Goal: Transaction & Acquisition: Purchase product/service

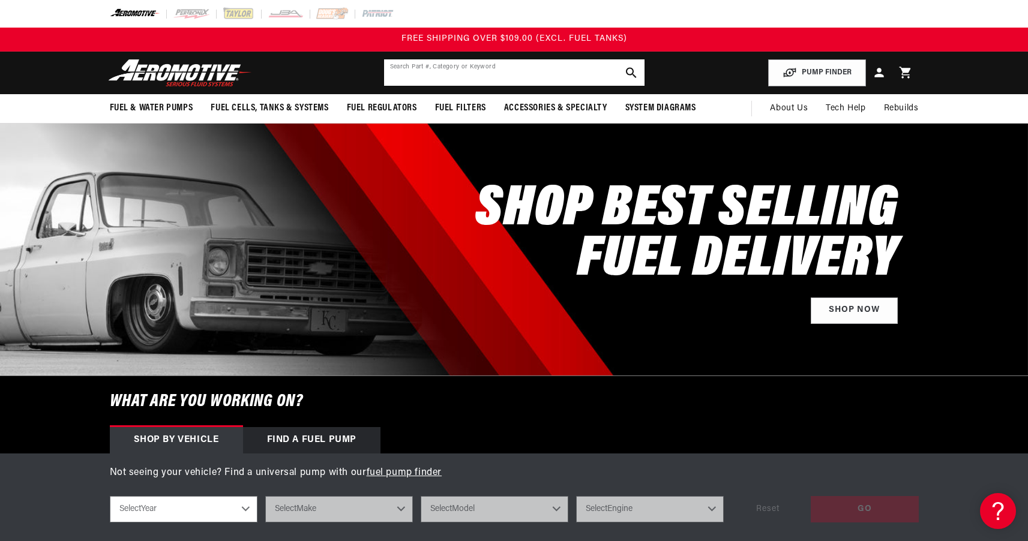
click at [497, 74] on input "text" at bounding box center [514, 72] width 260 height 26
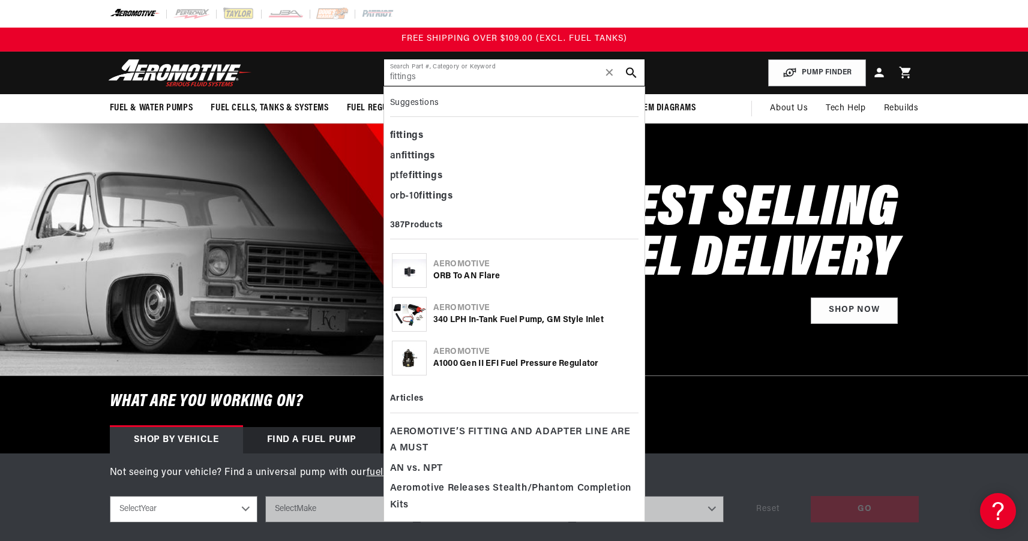
type input "fittings"
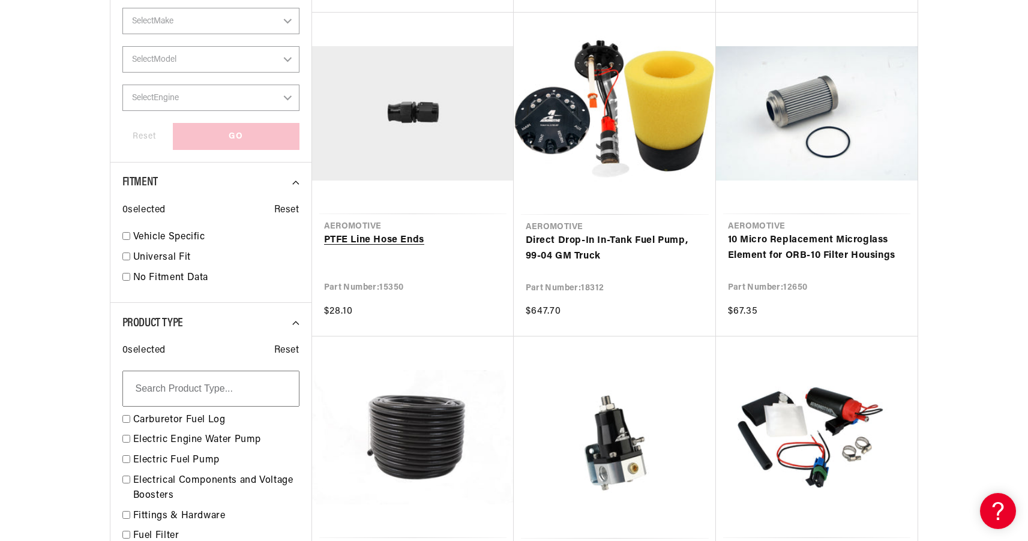
scroll to position [720, 0]
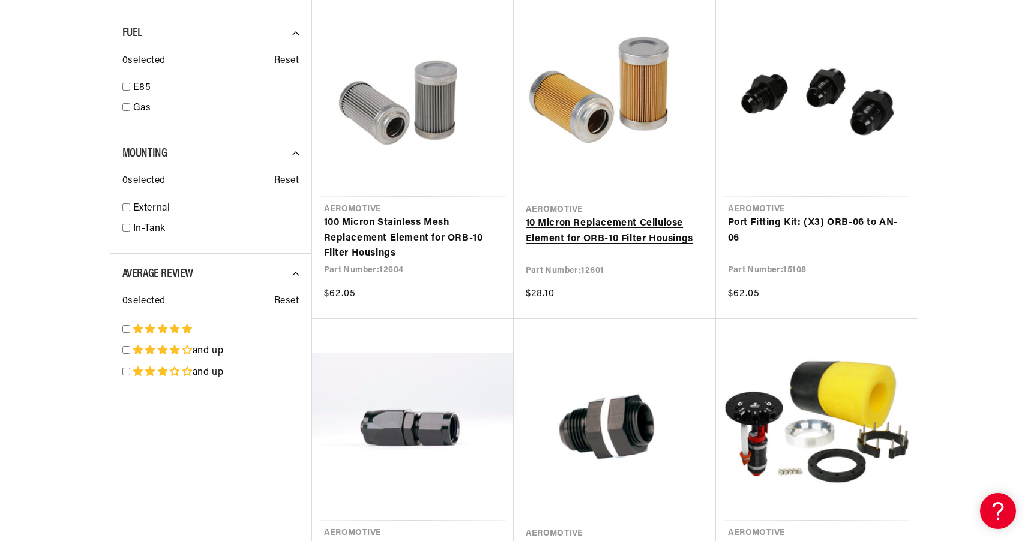
scroll to position [2171, 0]
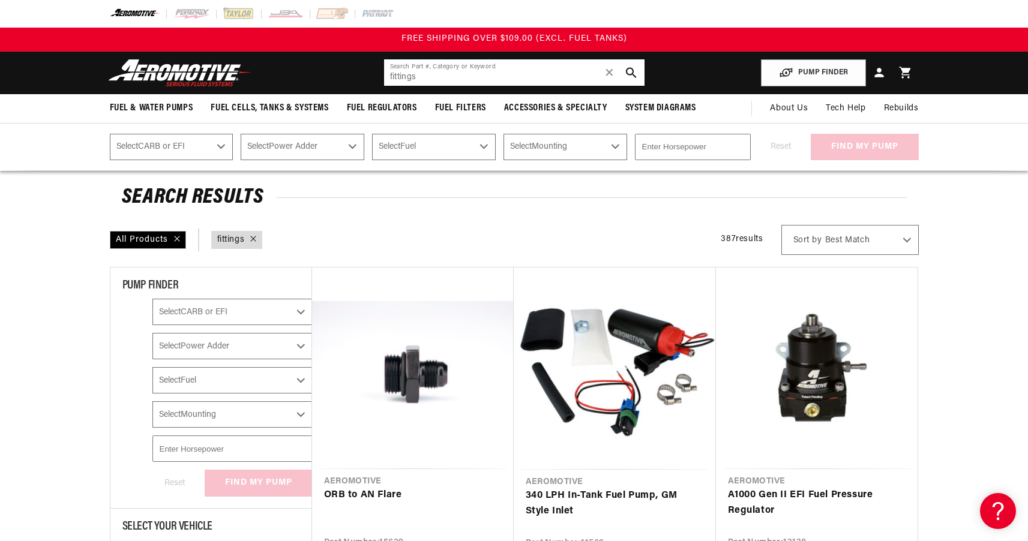
click at [465, 76] on input "fittings" at bounding box center [514, 72] width 260 height 26
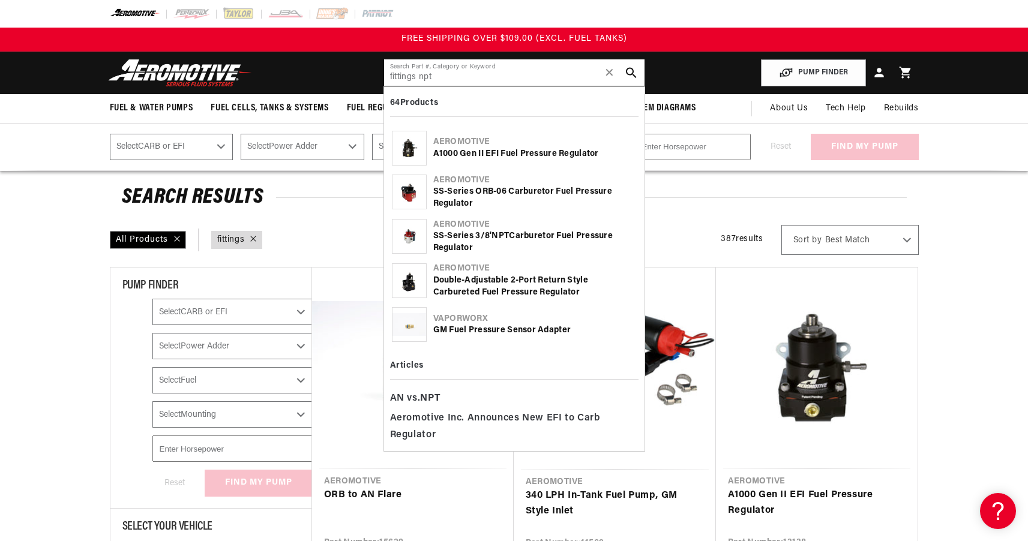
type input "fittings npt"
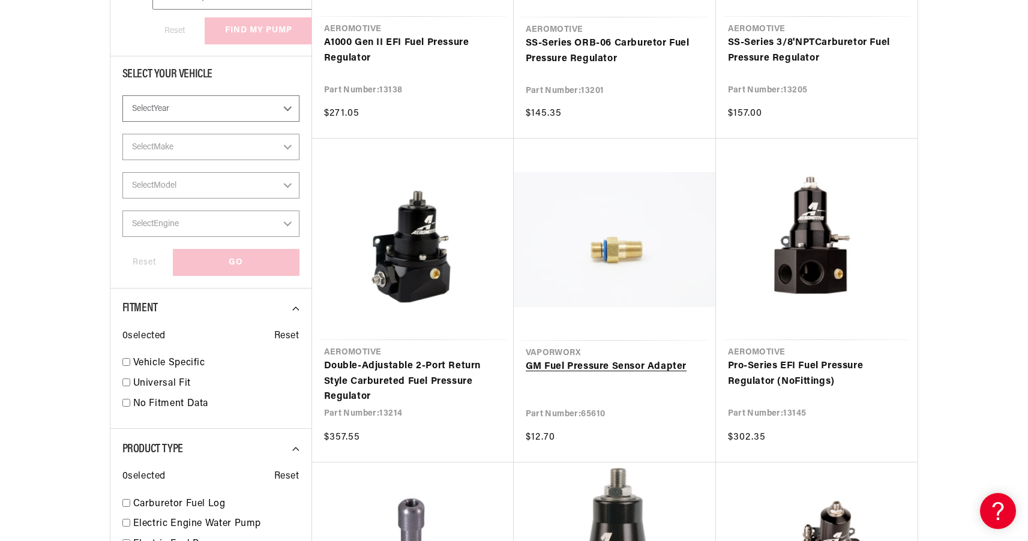
scroll to position [700, 0]
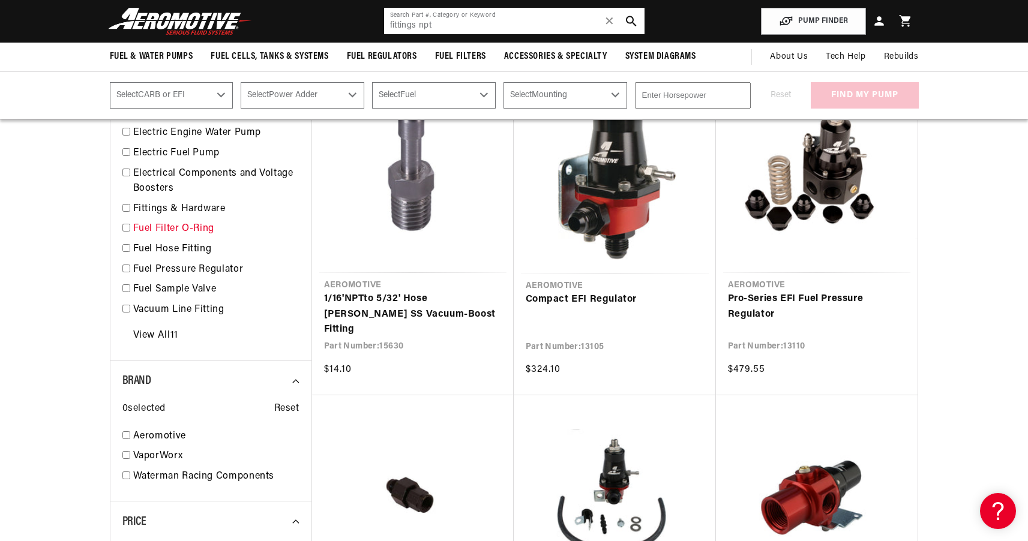
scroll to position [793, 0]
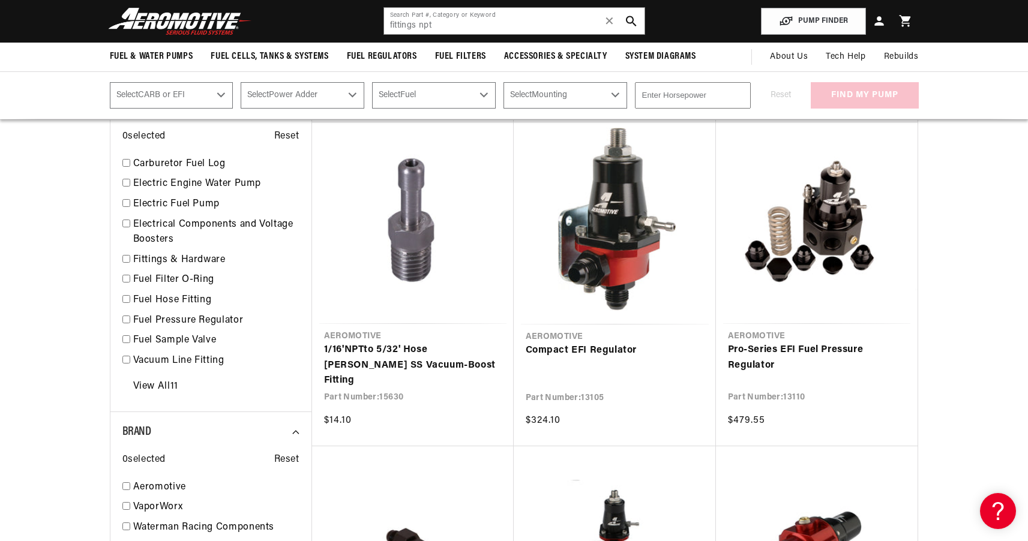
click at [124, 256] on input "checkbox" at bounding box center [126, 259] width 8 height 8
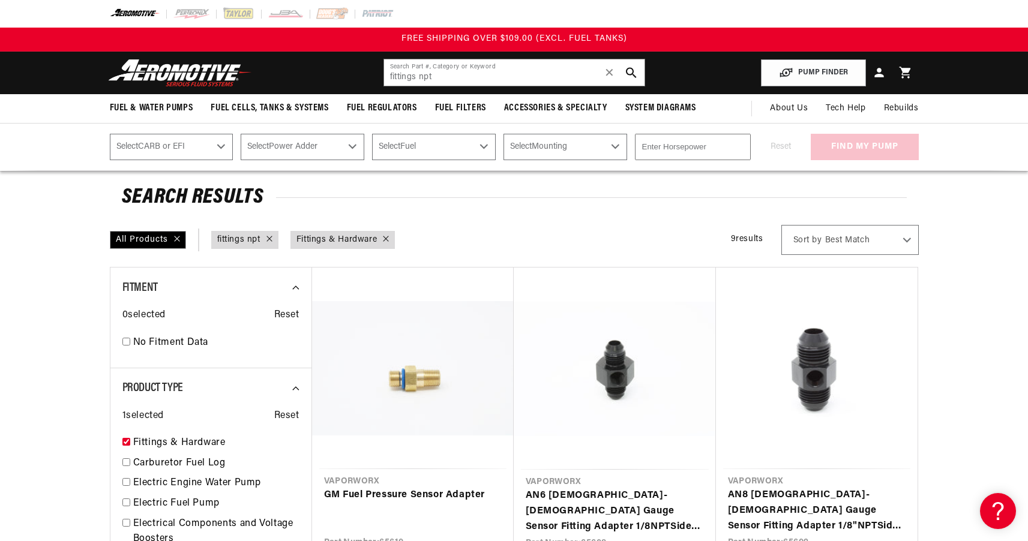
scroll to position [134, 0]
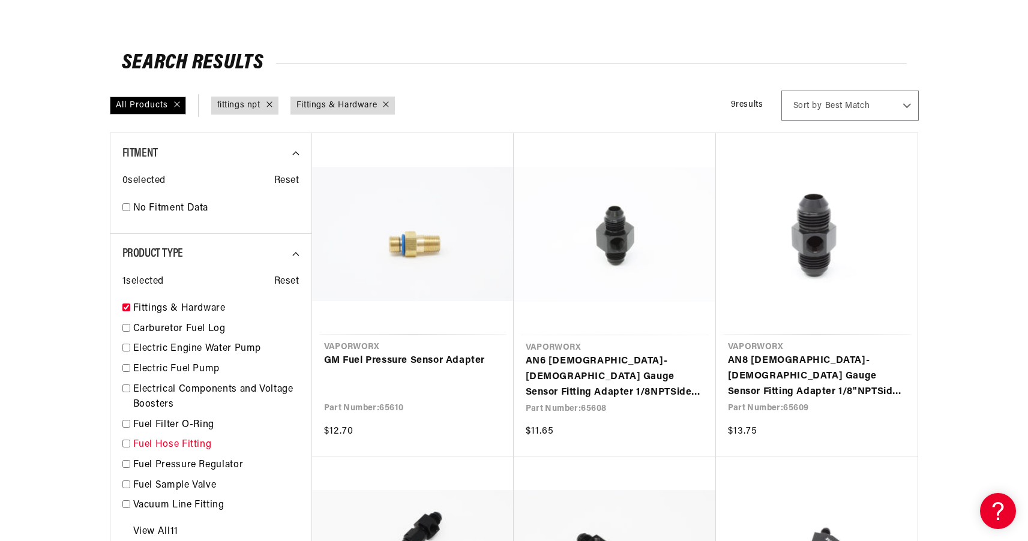
click at [129, 441] on input "checkbox" at bounding box center [126, 444] width 8 height 8
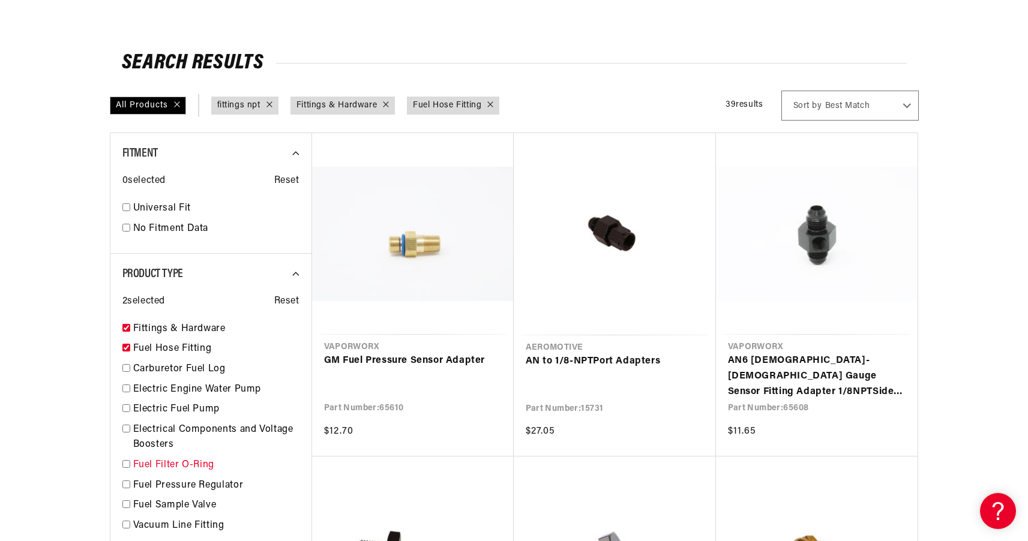
click at [126, 462] on input "checkbox" at bounding box center [126, 464] width 8 height 8
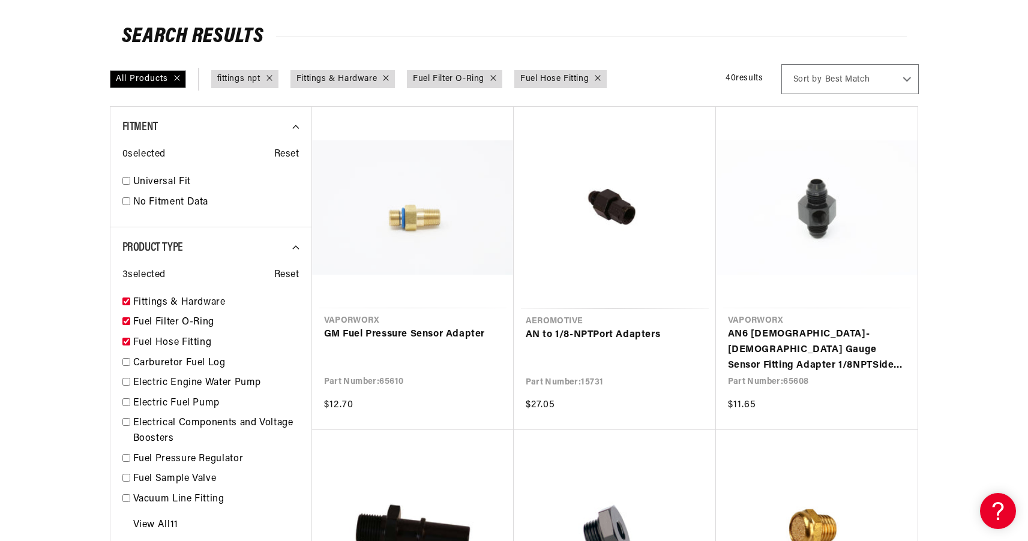
scroll to position [177, 0]
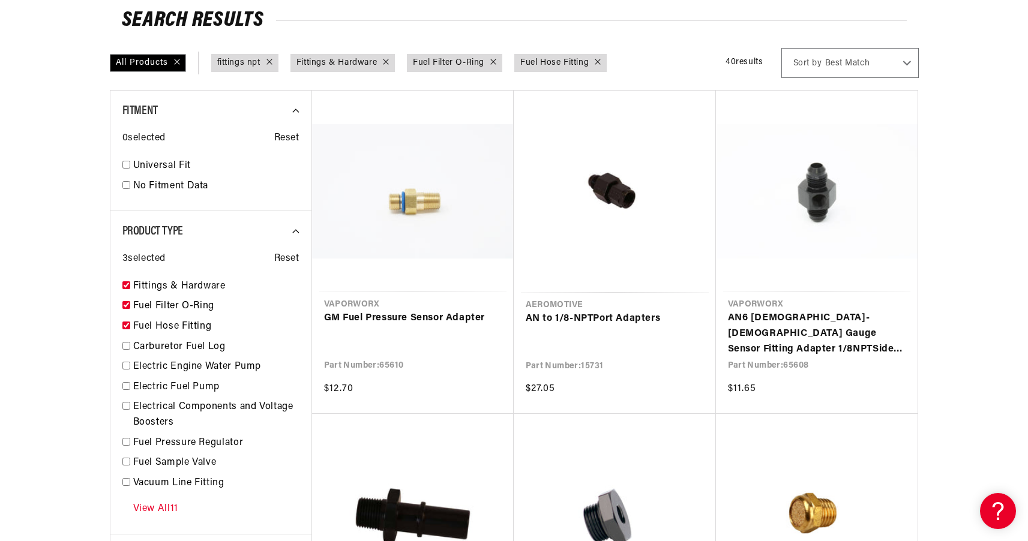
click at [187, 506] on div "View All 11" at bounding box center [210, 509] width 177 height 26
click at [176, 502] on link "View All 11" at bounding box center [155, 510] width 45 height 16
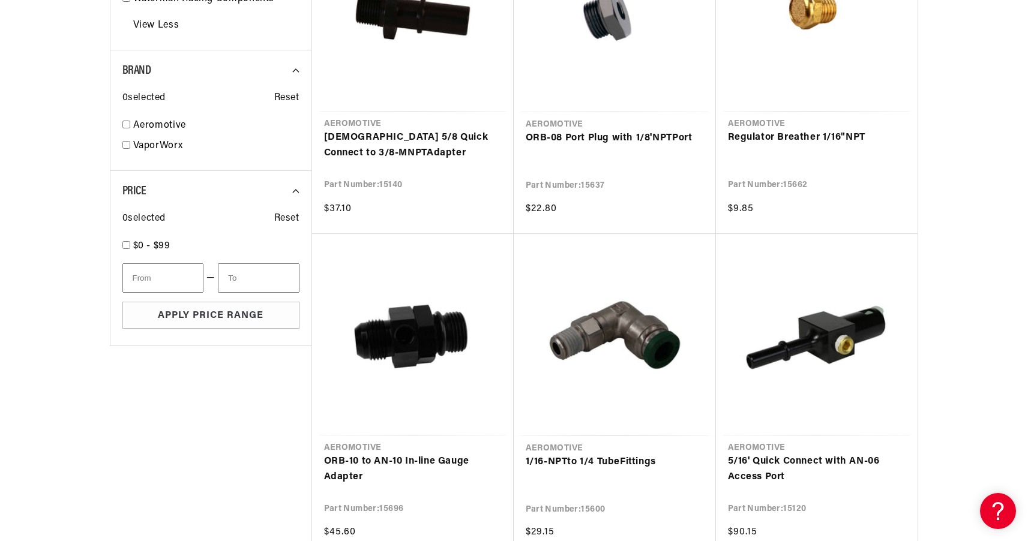
scroll to position [909, 0]
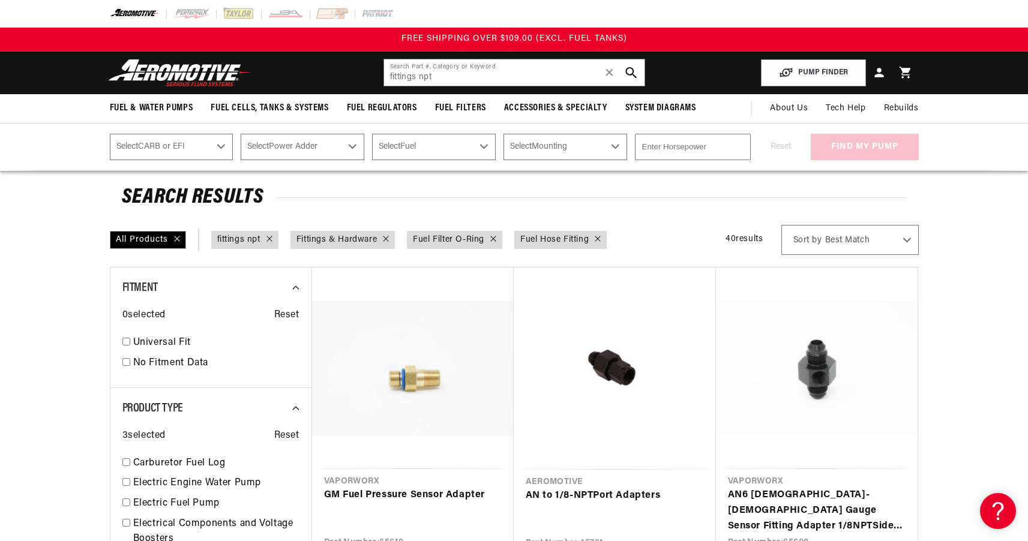
click at [634, 80] on button "search button" at bounding box center [631, 72] width 26 height 26
checkbox input "false"
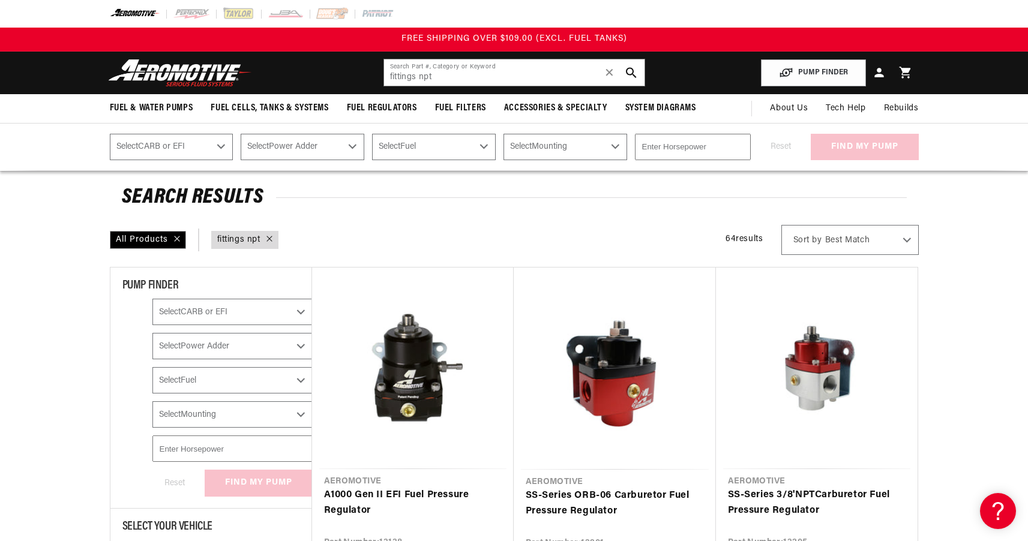
click at [808, 238] on span "Sort by" at bounding box center [807, 241] width 29 height 12
select select "price"
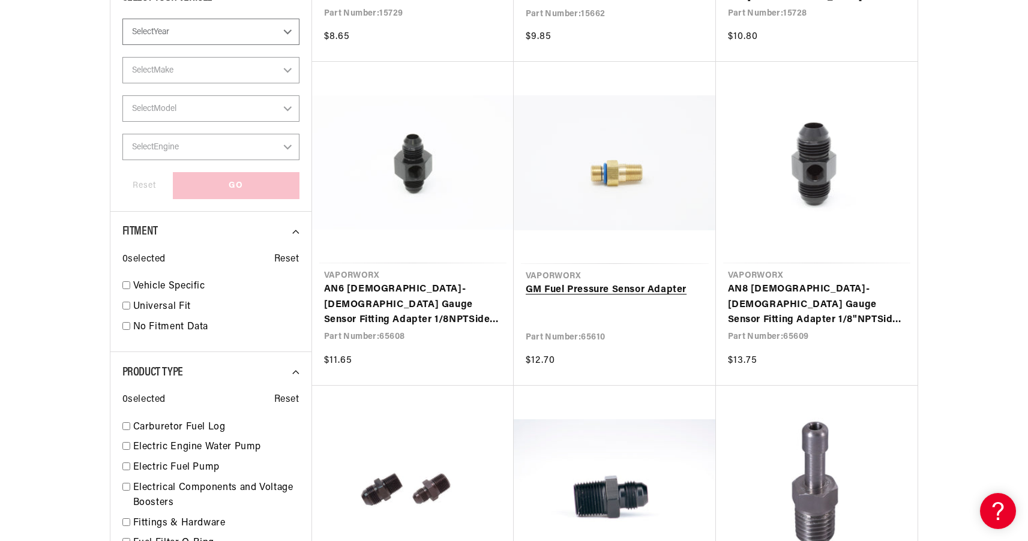
scroll to position [777, 0]
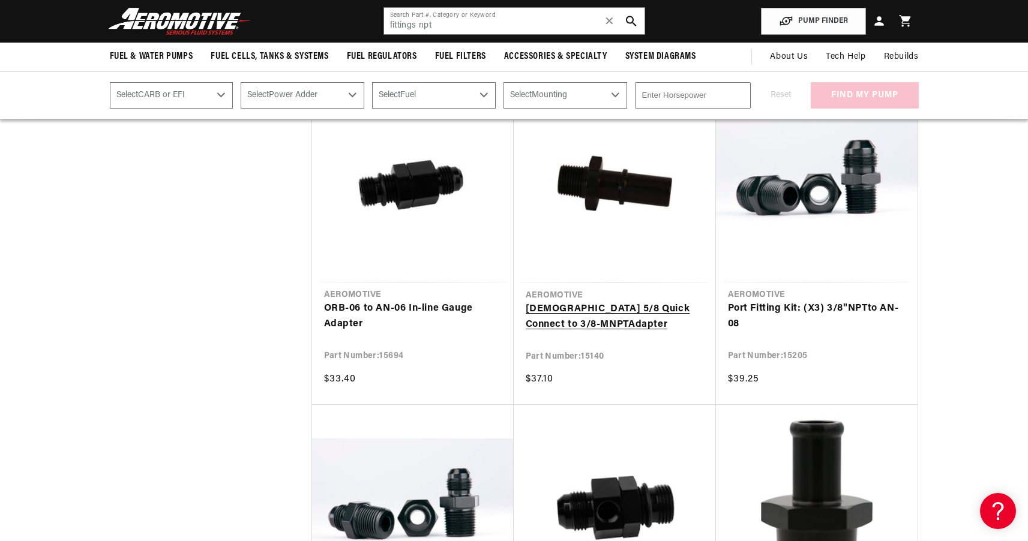
scroll to position [2278, 0]
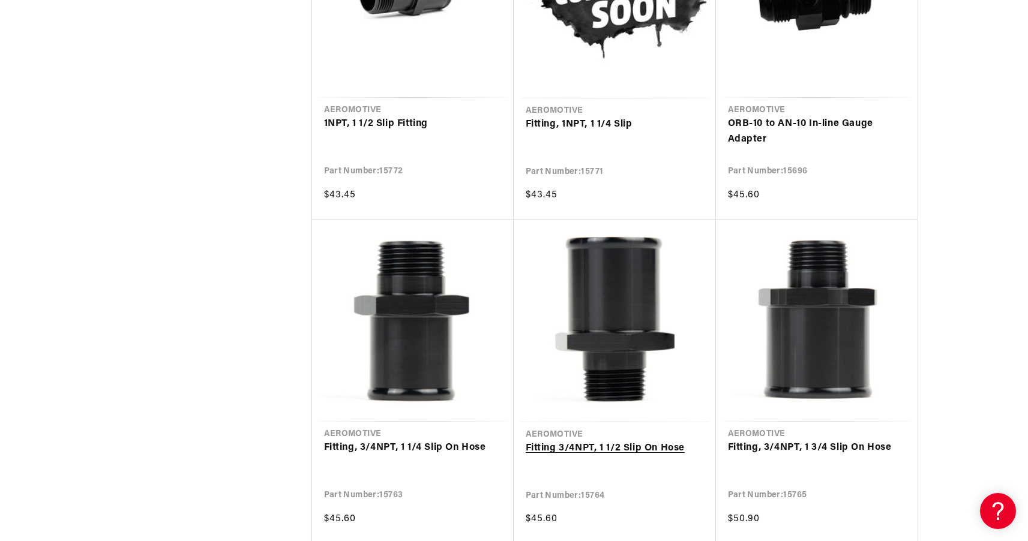
scroll to position [3533, 0]
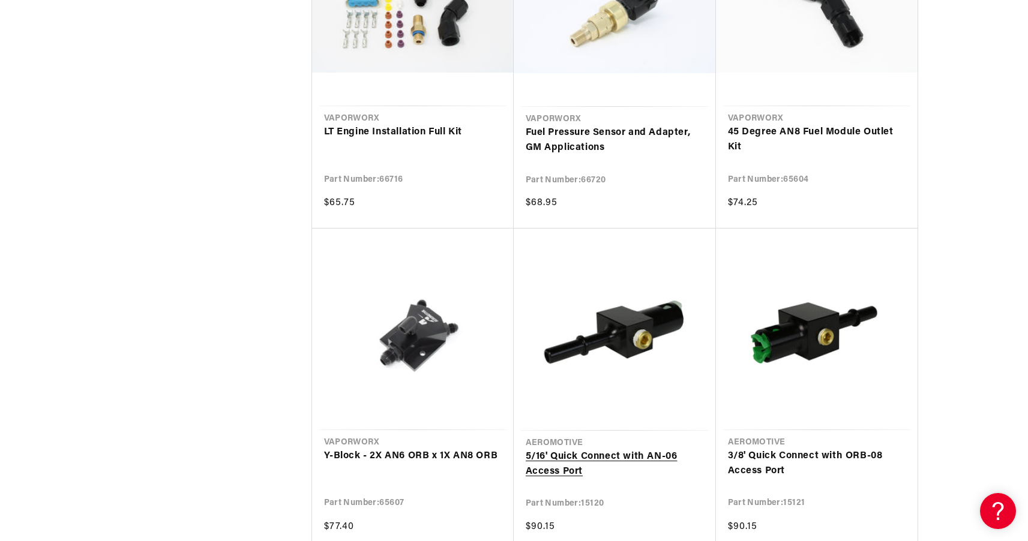
scroll to position [4620, 0]
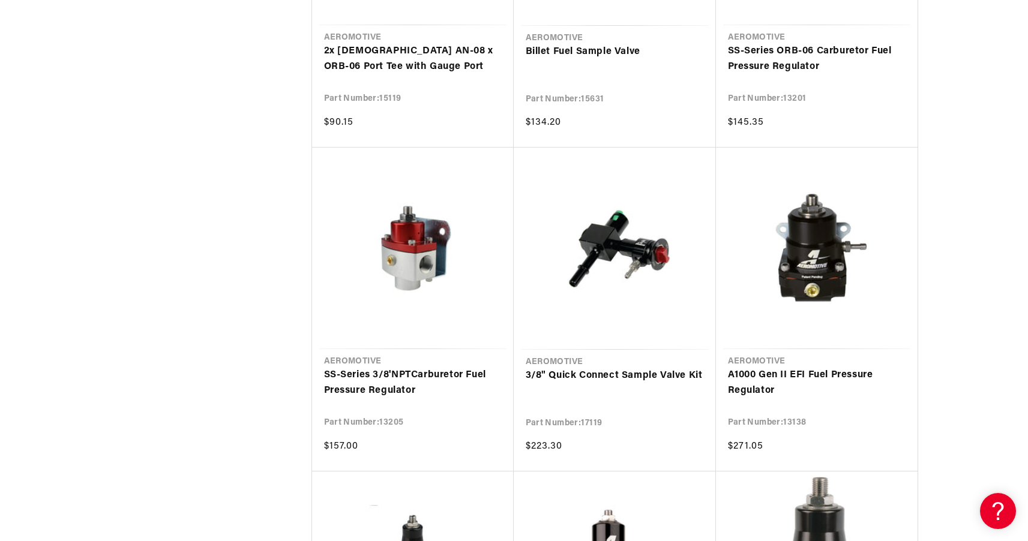
scroll to position [5470, 0]
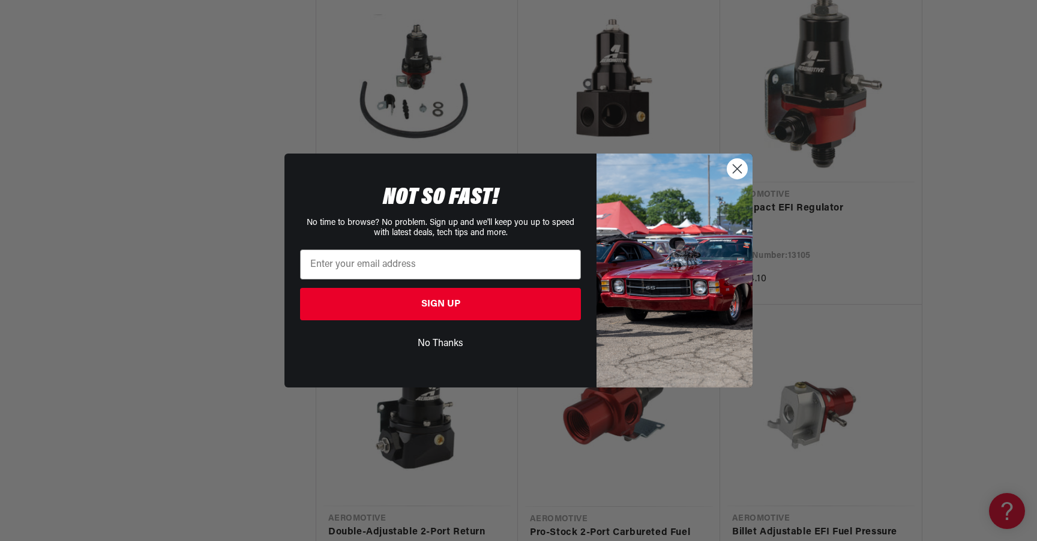
click at [730, 173] on icon "Close dialog" at bounding box center [737, 168] width 21 height 21
